Goal: Transaction & Acquisition: Purchase product/service

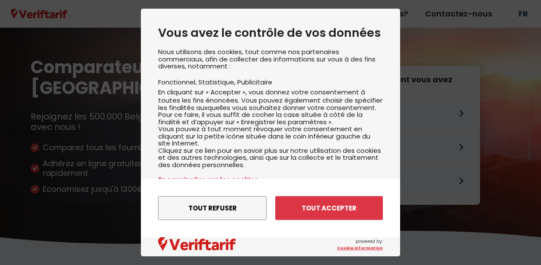
click at [240, 202] on button "Tout refuser" at bounding box center [212, 208] width 109 height 24
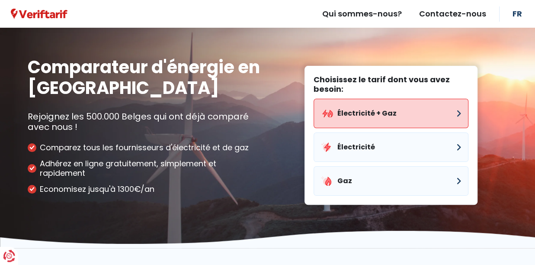
click at [343, 123] on button "Électricité + Gaz" at bounding box center [390, 113] width 155 height 29
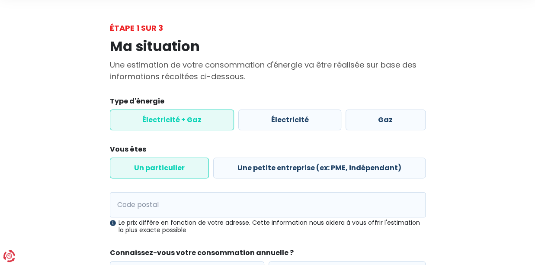
scroll to position [86, 0]
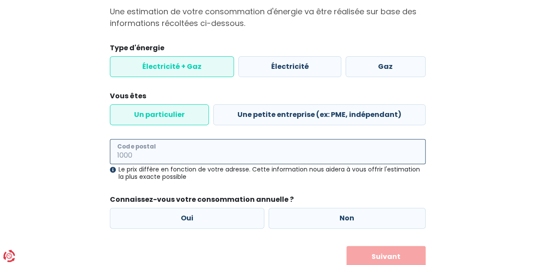
click at [223, 150] on input "Code postal" at bounding box center [268, 151] width 316 height 25
type input "1190"
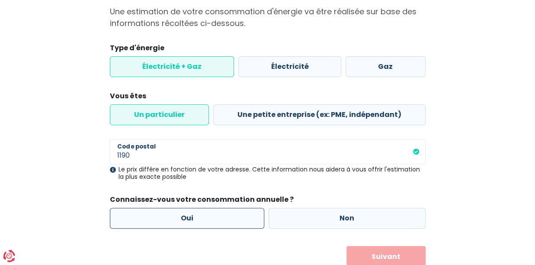
click at [199, 219] on label "Oui" at bounding box center [187, 217] width 155 height 21
click at [199, 219] on input "Oui" at bounding box center [187, 217] width 155 height 21
radio input "true"
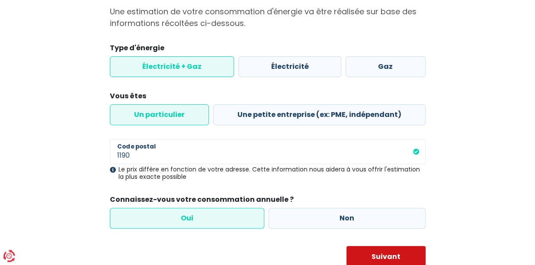
click at [382, 254] on button "Suivant" at bounding box center [385, 257] width 79 height 22
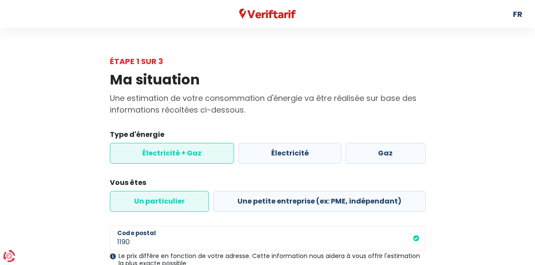
select select
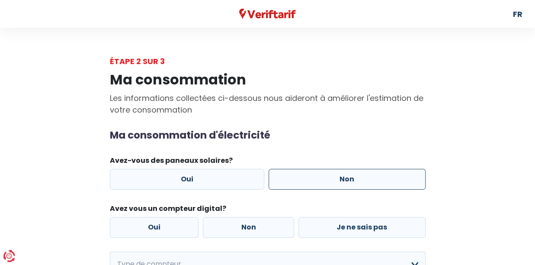
click at [326, 180] on label "Non" at bounding box center [346, 179] width 157 height 21
click at [326, 180] on input "Non" at bounding box center [346, 179] width 157 height 21
radio input "true"
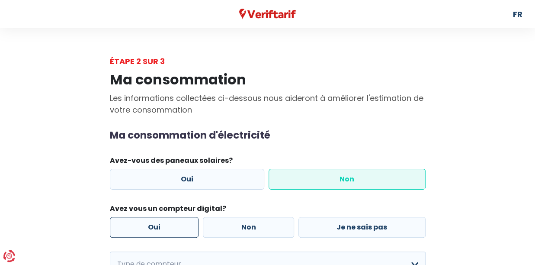
click at [172, 220] on label "Oui" at bounding box center [154, 227] width 89 height 21
click at [172, 220] on input "Oui" at bounding box center [154, 227] width 89 height 21
radio input "true"
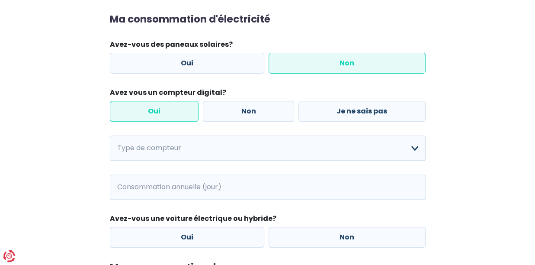
scroll to position [130, 0]
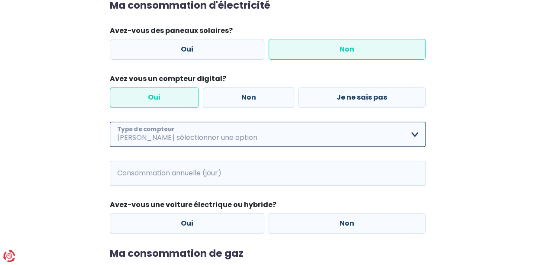
click at [220, 137] on select "Mono-horaire Bi-horaire Mono-horaire + exclusif nuit Bi-horaire + exclusif nuit…" at bounding box center [268, 133] width 316 height 25
select select "day_night_bi_hourly"
click at [110, 121] on select "Mono-horaire Bi-horaire Mono-horaire + exclusif nuit Bi-horaire + exclusif nuit…" at bounding box center [268, 133] width 316 height 25
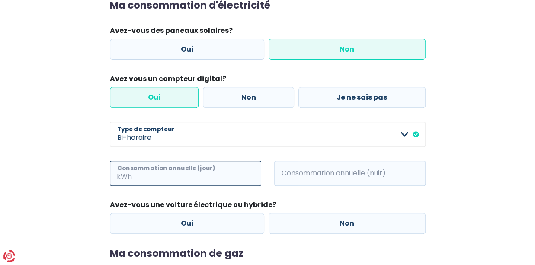
click at [209, 170] on input "Consommation annuelle (jour)" at bounding box center [198, 172] width 128 height 25
type input "1137"
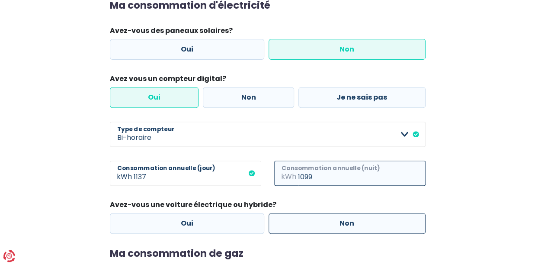
type input "1099"
click at [357, 220] on label "Non" at bounding box center [346, 223] width 157 height 21
click at [357, 220] on input "Non" at bounding box center [346, 223] width 157 height 21
radio input "true"
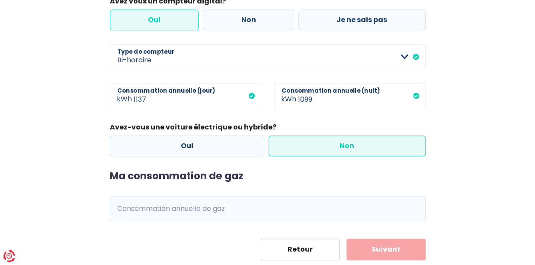
scroll to position [216, 0]
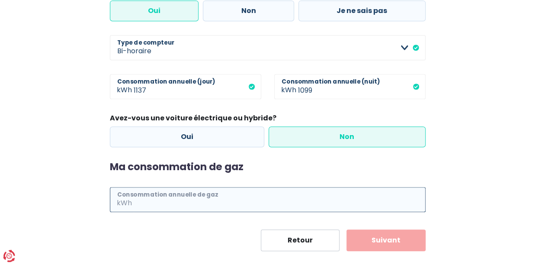
click at [205, 199] on input "Consommation annuelle de gaz" at bounding box center [280, 199] width 292 height 25
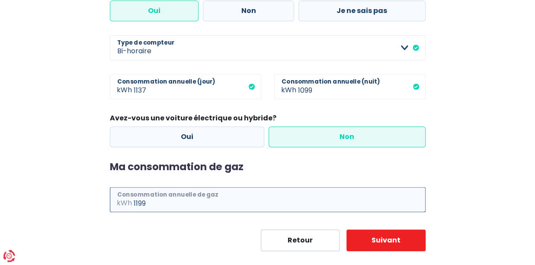
scroll to position [229, 0]
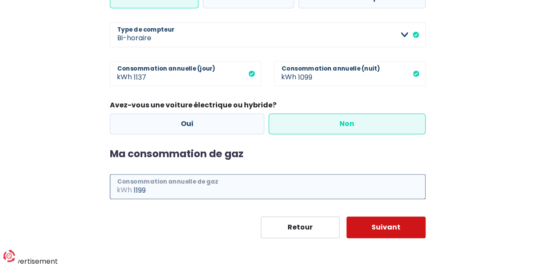
type input "1199"
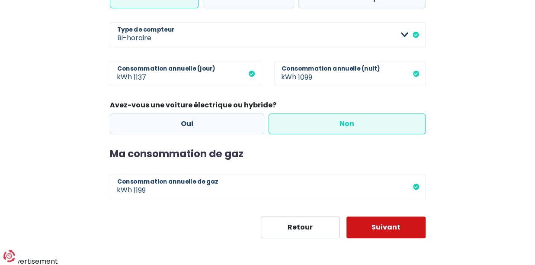
click at [367, 223] on button "Suivant" at bounding box center [385, 227] width 79 height 22
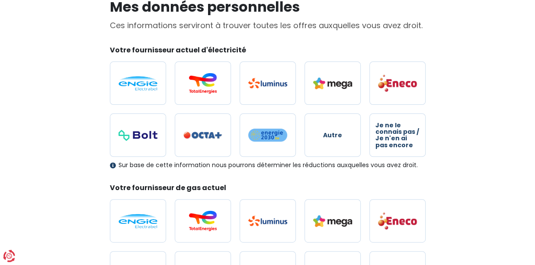
scroll to position [43, 0]
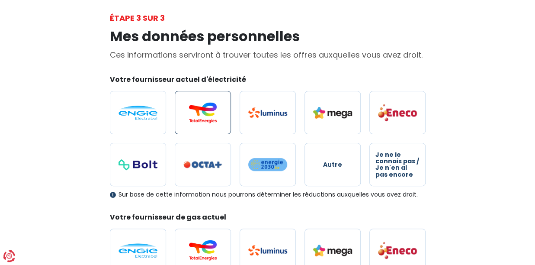
click at [207, 123] on label at bounding box center [203, 112] width 56 height 43
click at [207, 123] on input "radio" at bounding box center [203, 112] width 56 height 43
radio input "true"
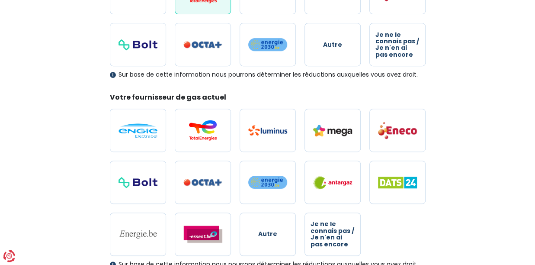
scroll to position [173, 0]
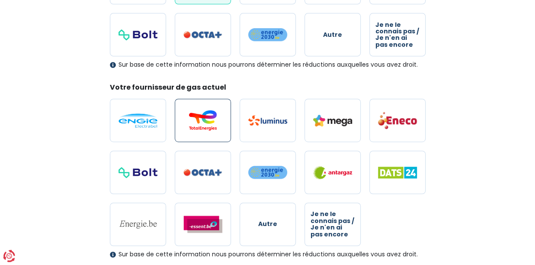
click at [207, 121] on img at bounding box center [202, 120] width 39 height 21
click at [207, 121] on input "radio" at bounding box center [203, 120] width 56 height 43
radio input "true"
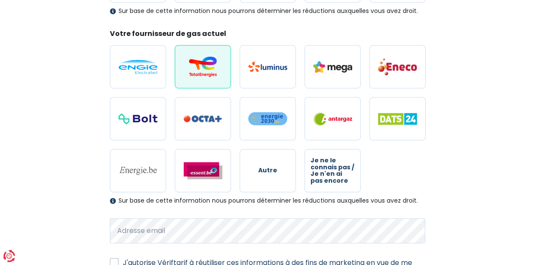
scroll to position [305, 0]
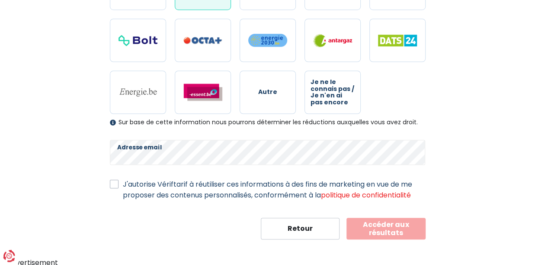
click at [123, 182] on label "J'autorise Vériftarif à réutiliser ces informations à des fins de marketing en …" at bounding box center [274, 190] width 303 height 22
click at [115, 182] on input "J'autorise Vériftarif à réutiliser ces informations à des fins de marketing en …" at bounding box center [114, 183] width 9 height 9
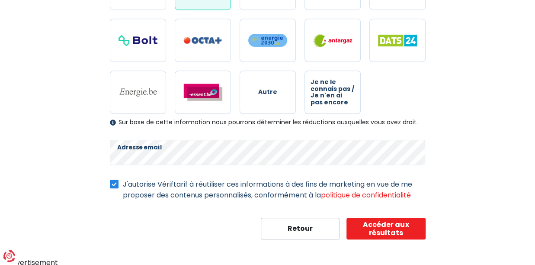
click at [123, 185] on label "J'autorise Vériftarif à réutiliser ces informations à des fins de marketing en …" at bounding box center [274, 190] width 303 height 22
click at [115, 185] on input "J'autorise Vériftarif à réutiliser ces informations à des fins de marketing en …" at bounding box center [114, 183] width 9 height 9
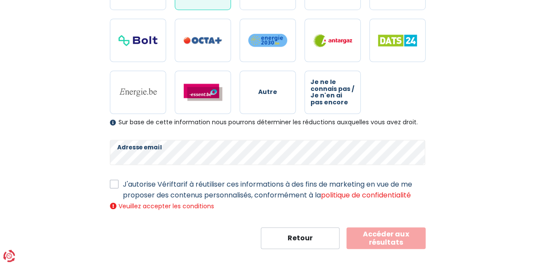
click at [105, 183] on div "Mes données personnelles Ces informations serviront à trouver toutes les offres…" at bounding box center [267, 5] width 329 height 486
click at [123, 182] on label "J'autorise Vériftarif à réutiliser ces informations à des fins de marketing en …" at bounding box center [274, 190] width 303 height 22
click at [112, 182] on input "J'autorise Vériftarif à réutiliser ces informations à des fins de marketing en …" at bounding box center [114, 183] width 9 height 9
checkbox input "true"
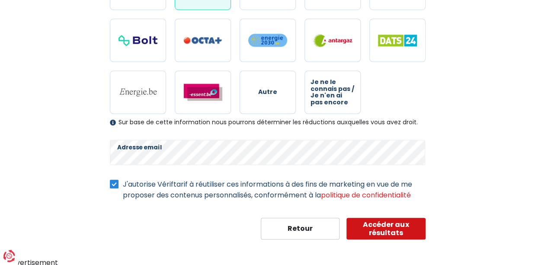
click at [407, 230] on button "Accéder aux résultats" at bounding box center [385, 228] width 79 height 22
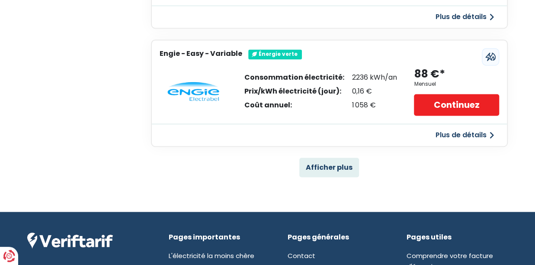
scroll to position [692, 0]
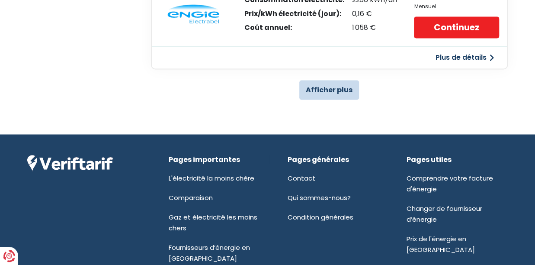
click at [332, 85] on button "Afficher plus" at bounding box center [329, 89] width 60 height 19
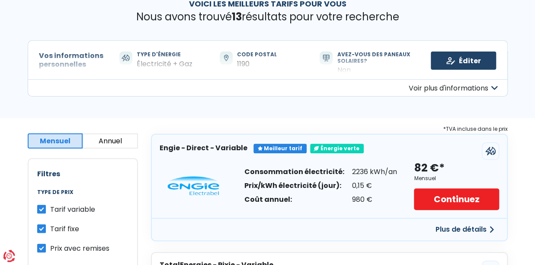
scroll to position [43, 0]
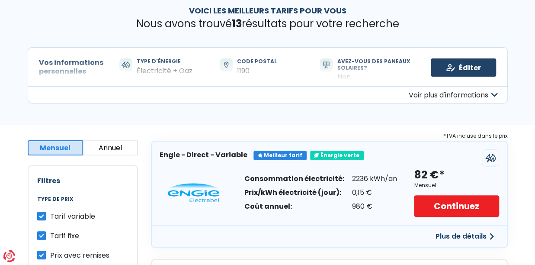
click at [124, 146] on button "Annuel" at bounding box center [110, 147] width 55 height 15
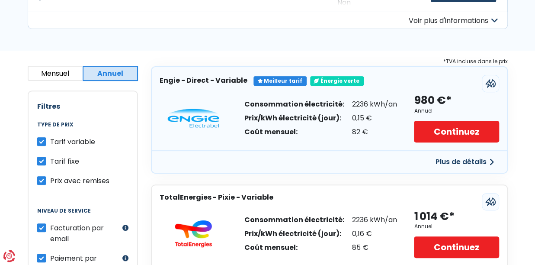
scroll to position [130, 0]
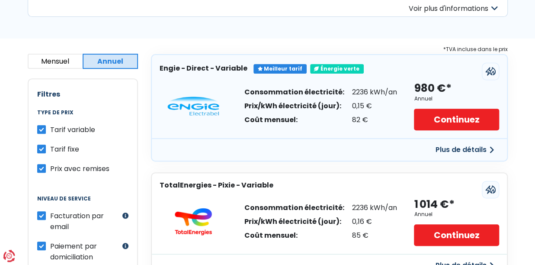
click at [50, 148] on label "Tarif fixe" at bounding box center [64, 149] width 29 height 11
click at [42, 148] on input "Tarif fixe" at bounding box center [41, 148] width 9 height 9
checkbox input "false"
click at [50, 165] on label "Prix avec remises" at bounding box center [79, 168] width 59 height 11
click at [41, 165] on input "Prix avec remises" at bounding box center [41, 167] width 9 height 9
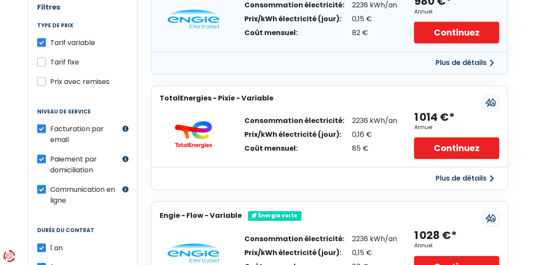
scroll to position [216, 0]
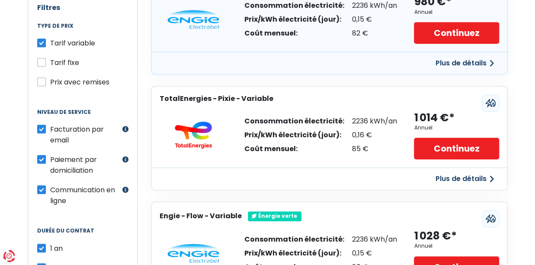
click at [50, 83] on label "Prix avec remises" at bounding box center [79, 82] width 59 height 11
click at [43, 83] on input "Prix avec remises" at bounding box center [41, 81] width 9 height 9
checkbox input "true"
click at [50, 58] on label "Tarif fixe" at bounding box center [64, 62] width 29 height 11
click at [39, 58] on input "Tarif fixe" at bounding box center [41, 61] width 9 height 9
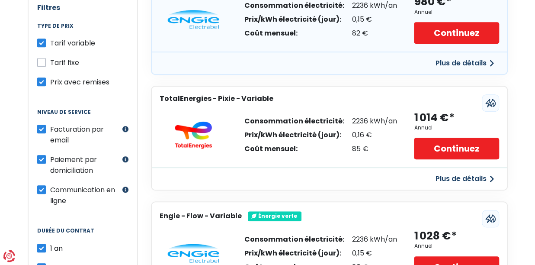
checkbox input "true"
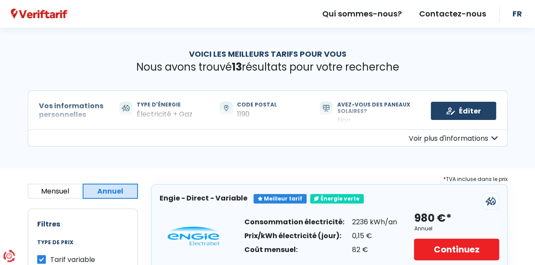
scroll to position [0, 0]
click at [57, 187] on button "Mensuel" at bounding box center [55, 190] width 55 height 15
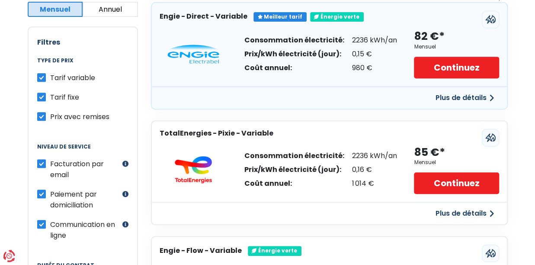
scroll to position [130, 0]
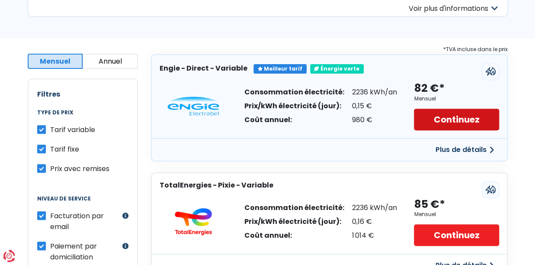
click at [449, 122] on link "Continuez" at bounding box center [456, 120] width 85 height 22
